Goal: Task Accomplishment & Management: Manage account settings

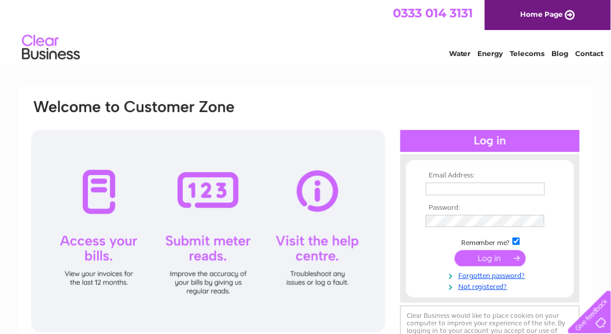
type input "[PERSON_NAME][EMAIL_ADDRESS][DOMAIN_NAME]"
click at [500, 141] on div at bounding box center [489, 141] width 179 height 22
click at [483, 141] on div at bounding box center [489, 141] width 179 height 22
click at [493, 258] on input "submit" at bounding box center [490, 258] width 71 height 16
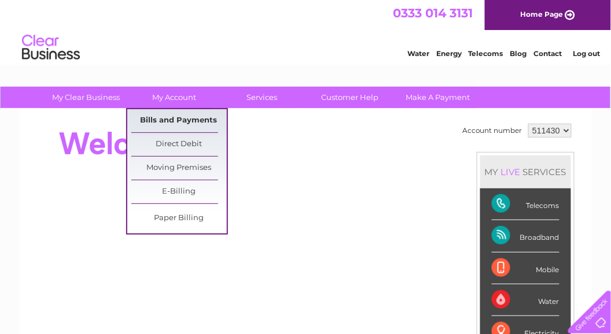
click at [186, 117] on link "Bills and Payments" at bounding box center [178, 120] width 95 height 23
